Goal: Information Seeking & Learning: Find specific fact

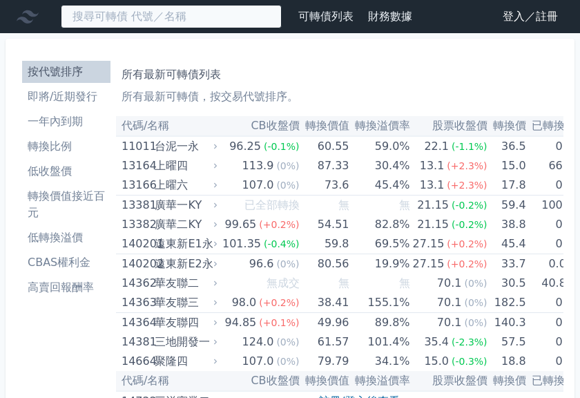
click at [220, 19] on input at bounding box center [171, 16] width 221 height 23
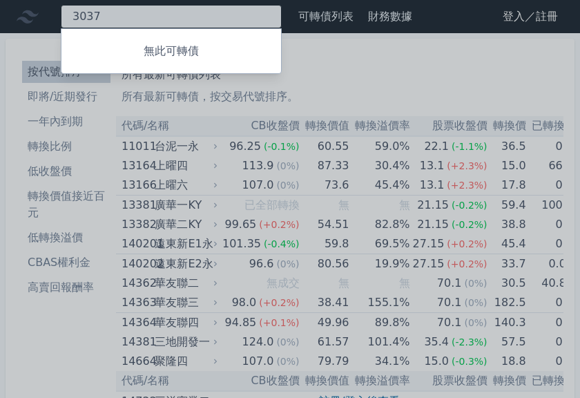
type input "3037"
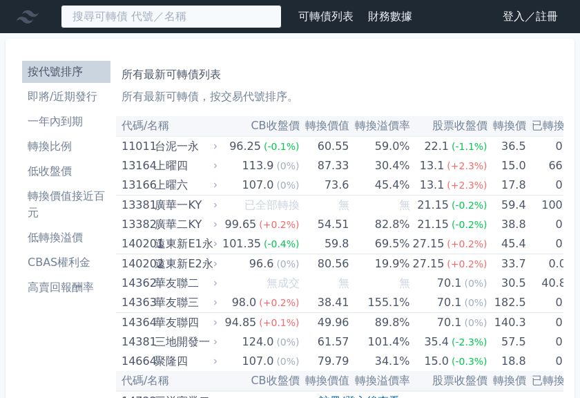
click at [110, 23] on input at bounding box center [171, 16] width 221 height 23
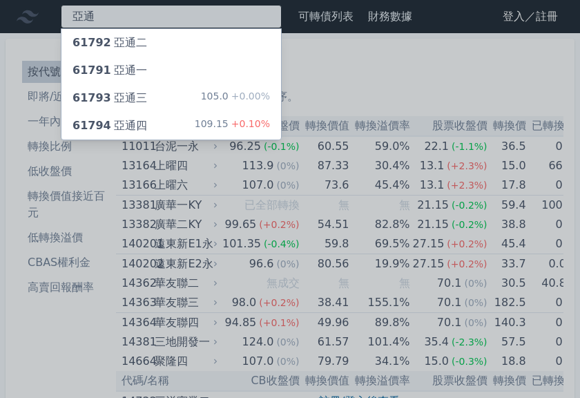
type input "亞"
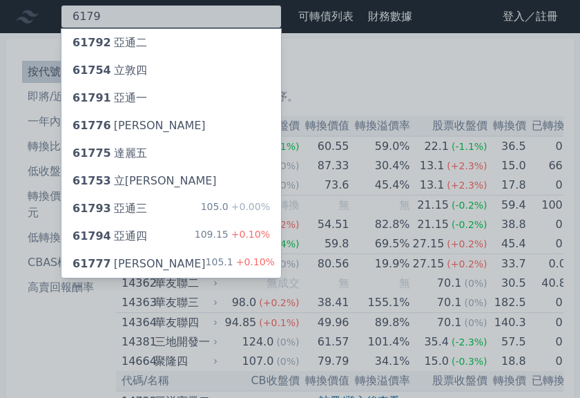
type input "6179"
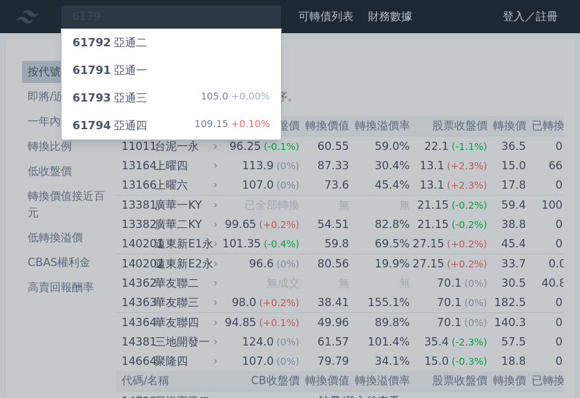
click at [366, 38] on div at bounding box center [290, 199] width 580 height 398
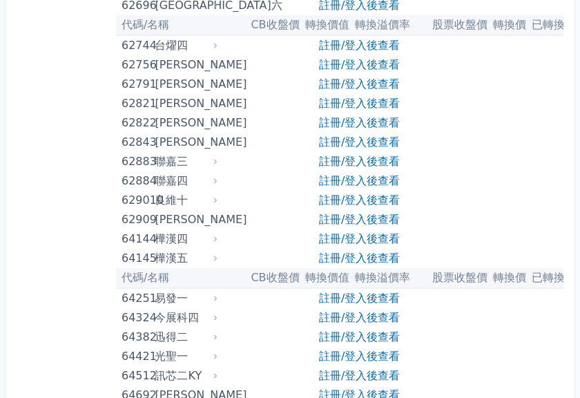
scroll to position [5593, 0]
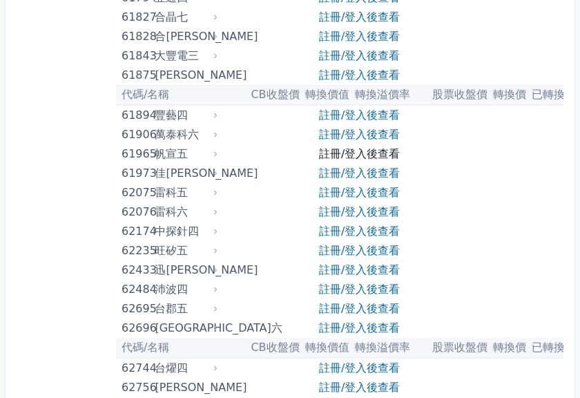
click at [378, 151] on link "註冊/登入後查看" at bounding box center [359, 153] width 81 height 13
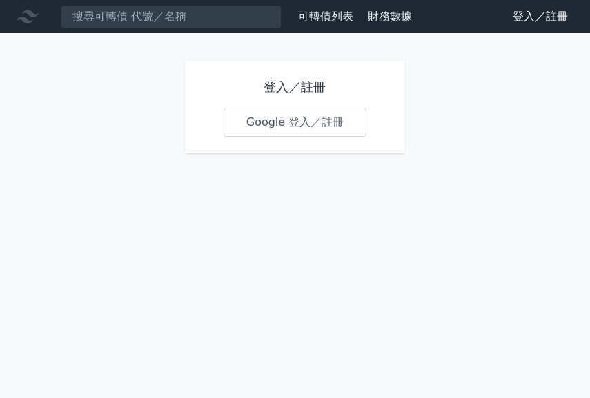
click at [322, 128] on link "Google 登入／註冊" at bounding box center [296, 122] width 144 height 29
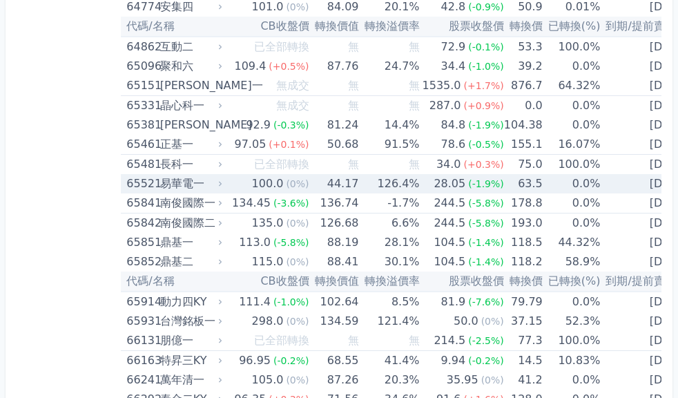
scroll to position [6490, 0]
